Goal: Find specific page/section: Find specific page/section

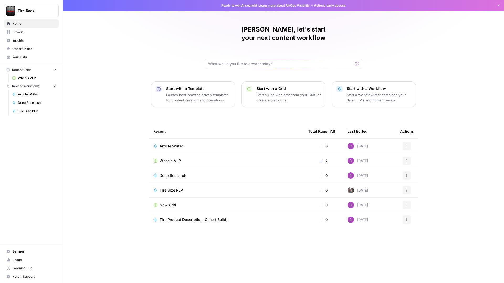
click at [164, 158] on span "Wheels VLP" at bounding box center [170, 160] width 21 height 5
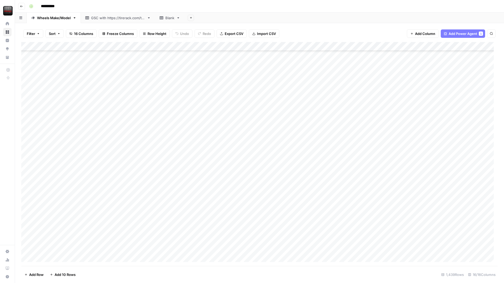
scroll to position [263, 0]
click at [354, 167] on div "Add Column" at bounding box center [259, 154] width 477 height 224
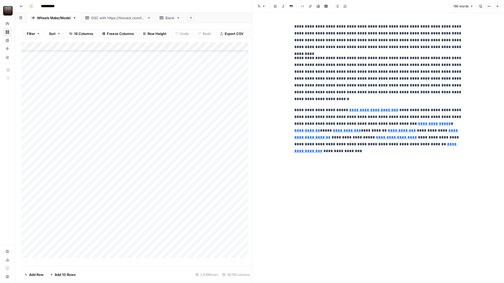
click at [499, 8] on icon "button" at bounding box center [497, 6] width 3 height 3
